Goal: Task Accomplishment & Management: Manage account settings

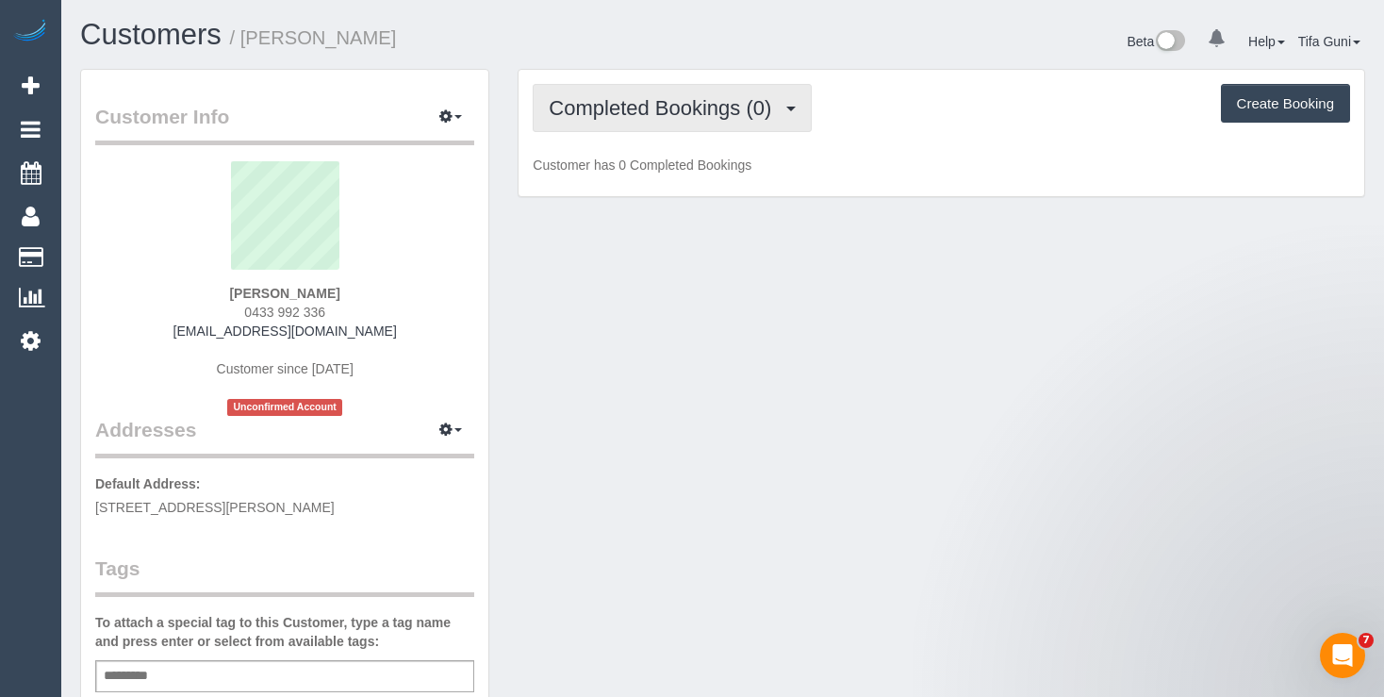
click at [762, 107] on span "Completed Bookings (0)" at bounding box center [665, 108] width 232 height 24
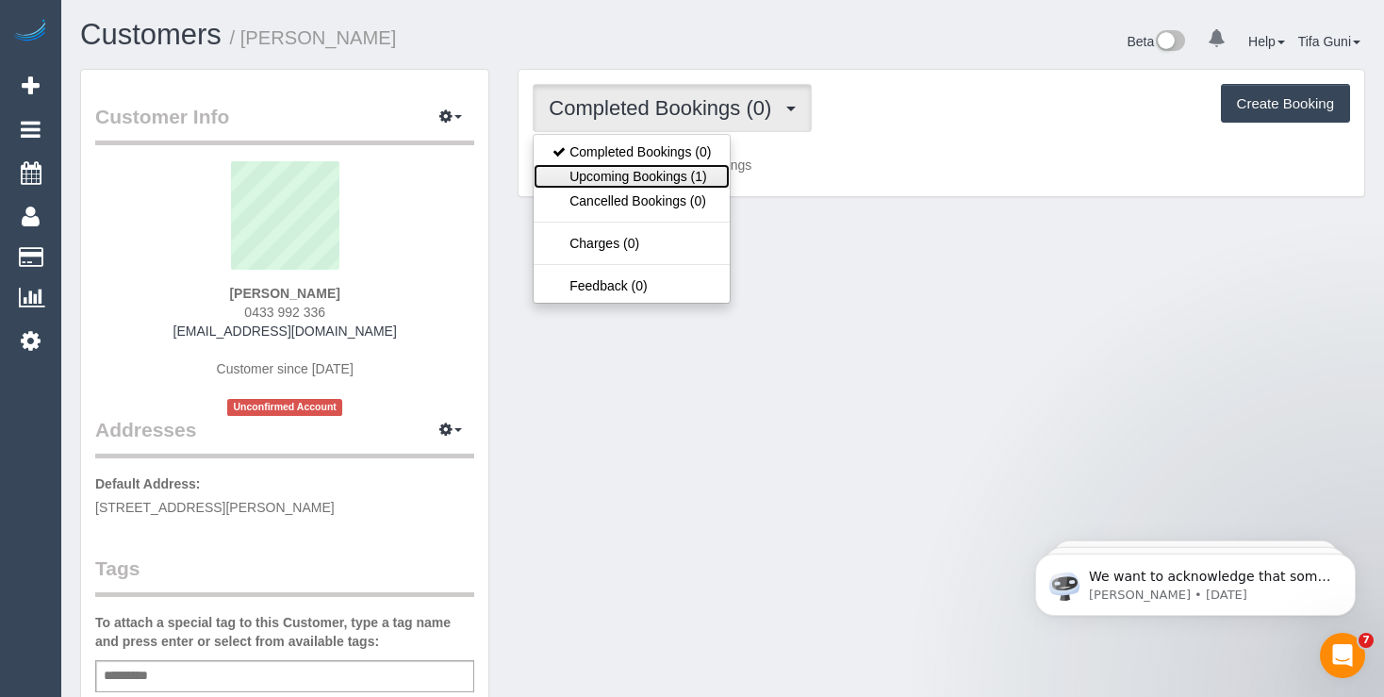
click at [674, 176] on link "Upcoming Bookings (1)" at bounding box center [632, 176] width 196 height 25
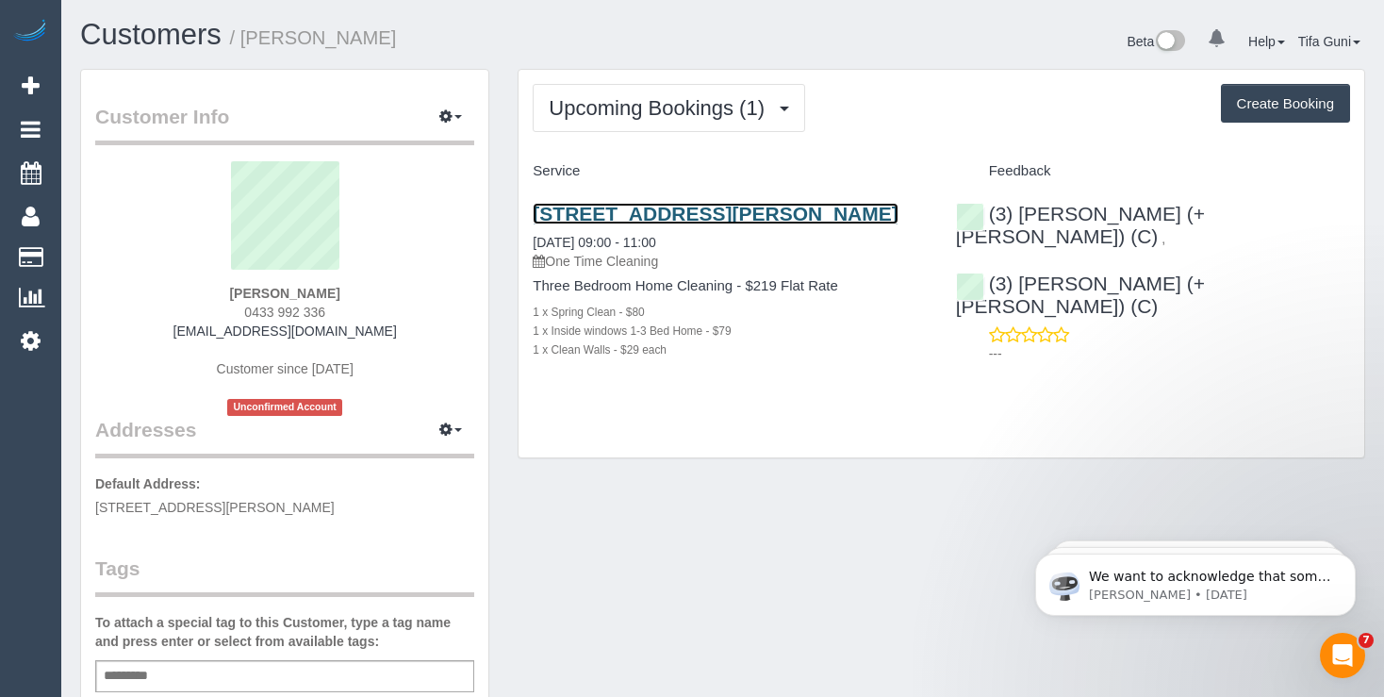
click at [699, 215] on link "[STREET_ADDRESS][PERSON_NAME]" at bounding box center [715, 214] width 365 height 22
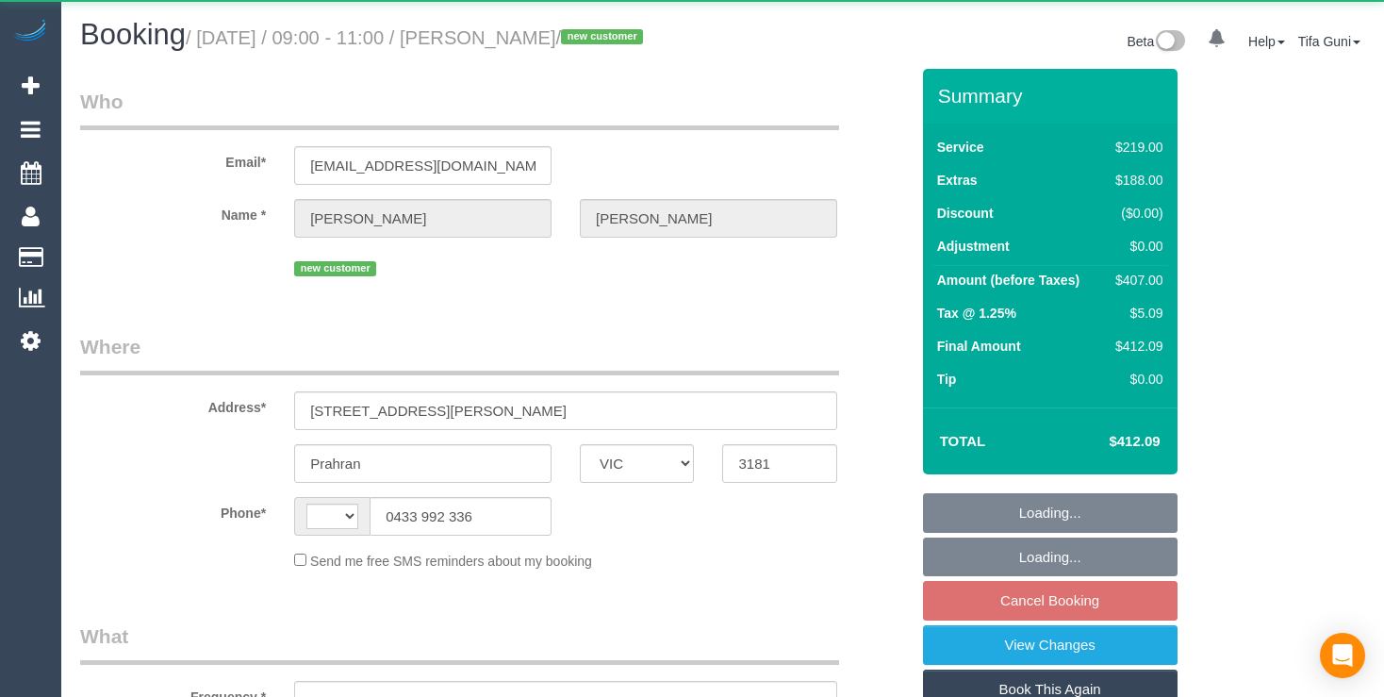
select select "VIC"
select select "string:stripe-pm_1SGSVI2GScqysDRVMbbz1C8I"
select select "number:27"
select select "number:14"
select select "number:18"
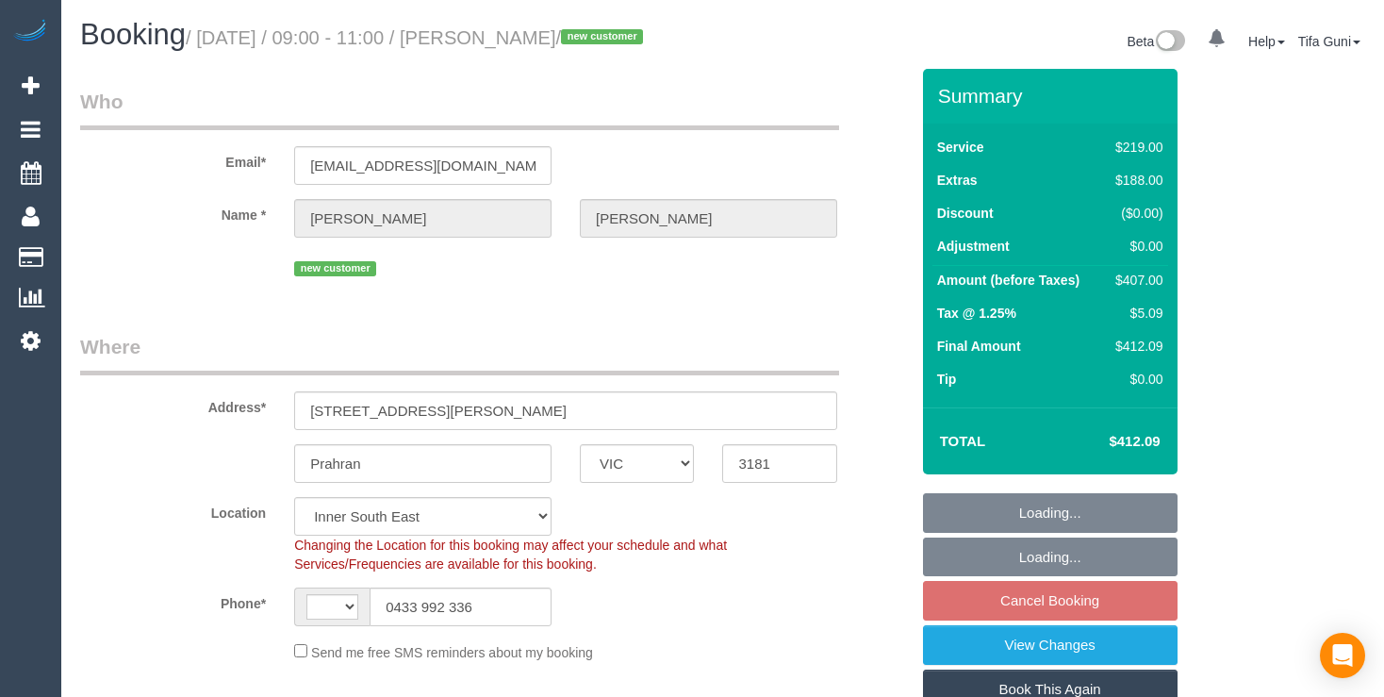
select select "string:AU"
select select "object:835"
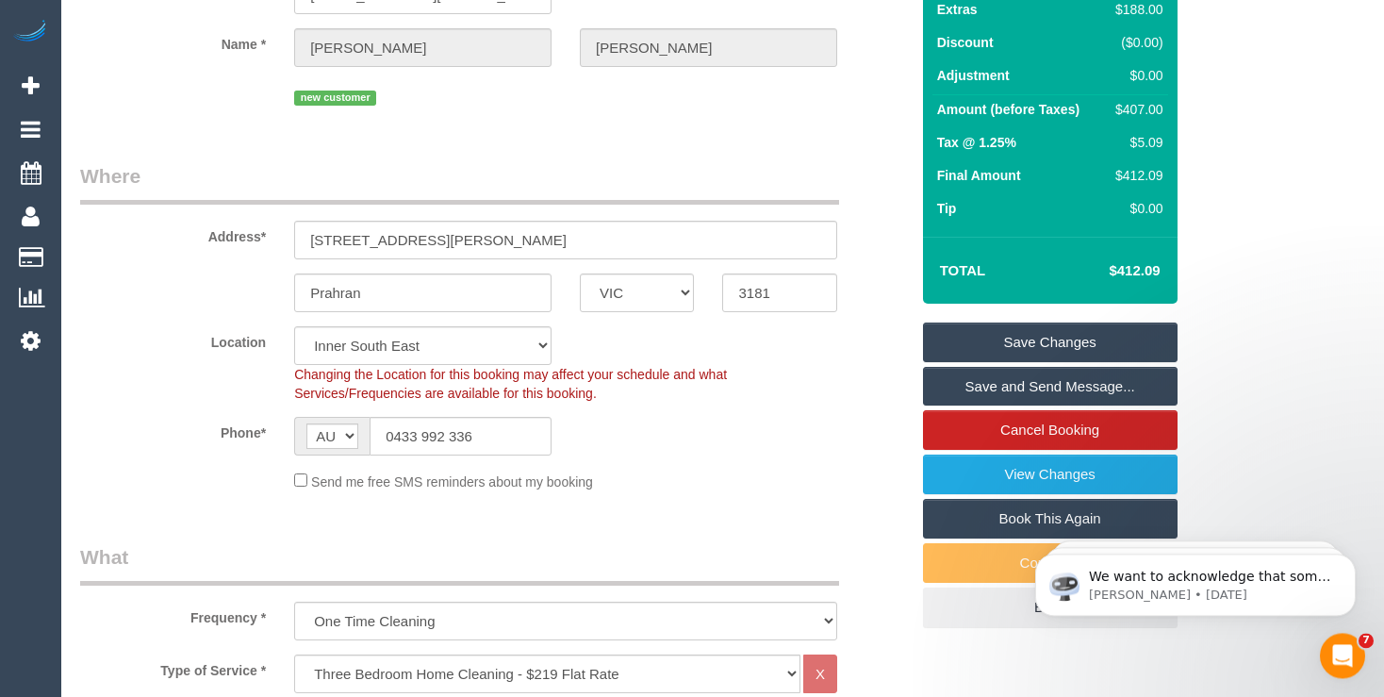
scroll to position [99, 0]
